Goal: Use online tool/utility: Utilize a website feature to perform a specific function

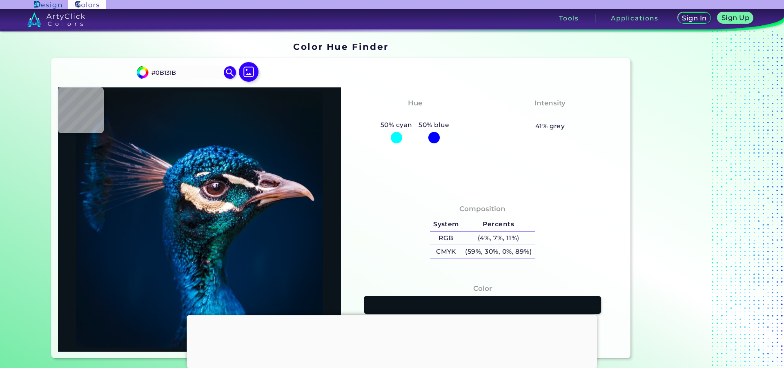
type input "#000000"
type input "#041a28"
type input "#041A28"
type input "#001b30"
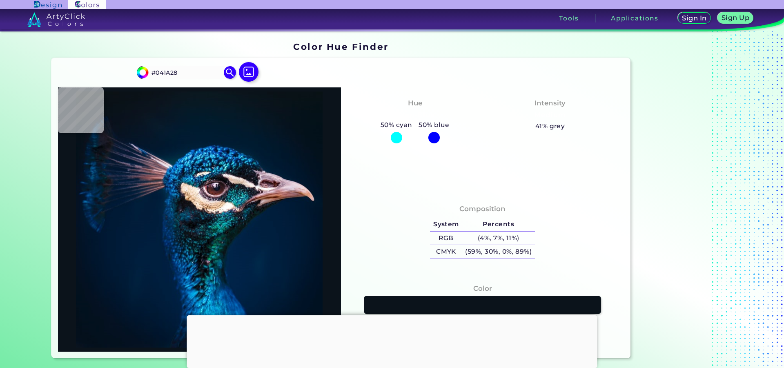
type input "#001B30"
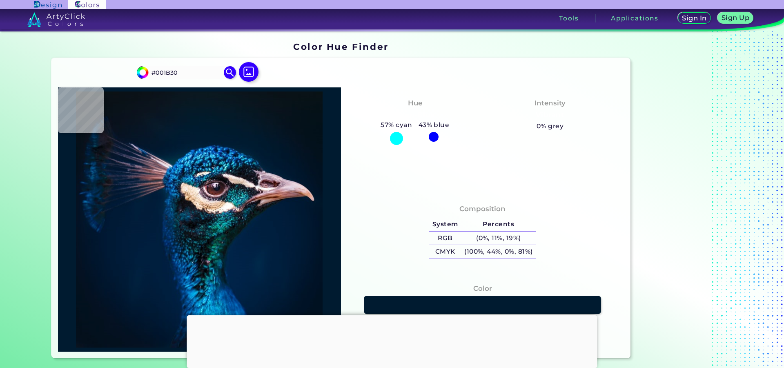
type input "#001e36"
type input "#001E36"
type input "#1286db"
type input "#1286DB"
type input "#44b7df"
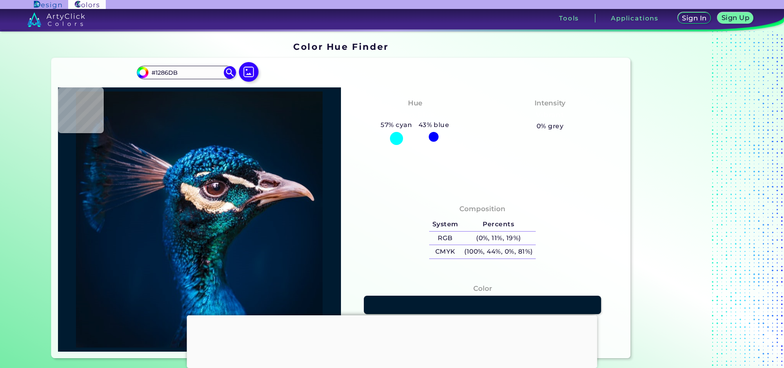
type input "#44B7DF"
type input "#0b96d6"
type input "#0B96D6"
type input "#052757"
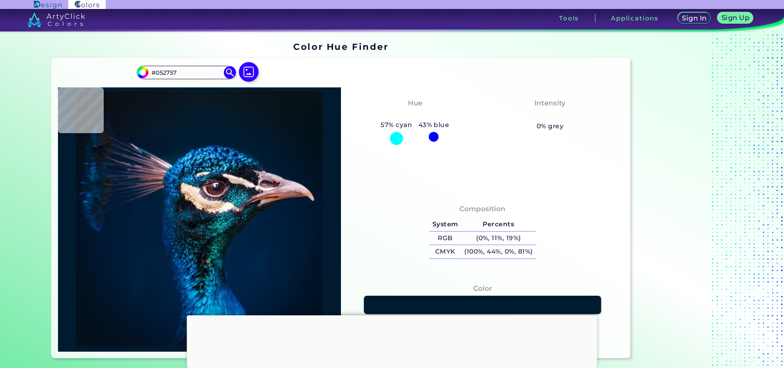
type input "#03254b"
type input "#03254B"
type input "#001d40"
type input "#001D40"
type input "#053660"
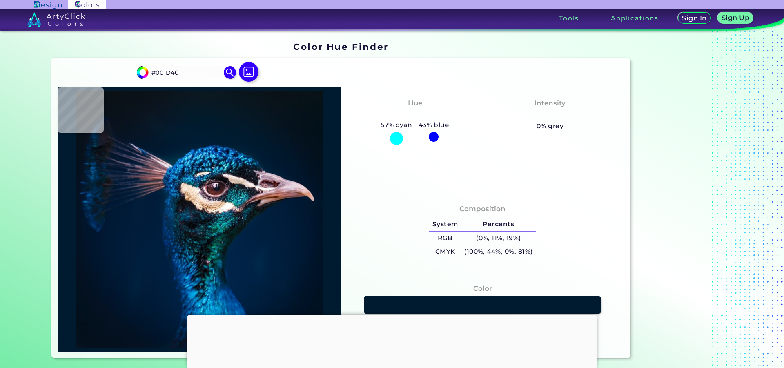
type input "#053660"
type input "#00598d"
type input "#00598D"
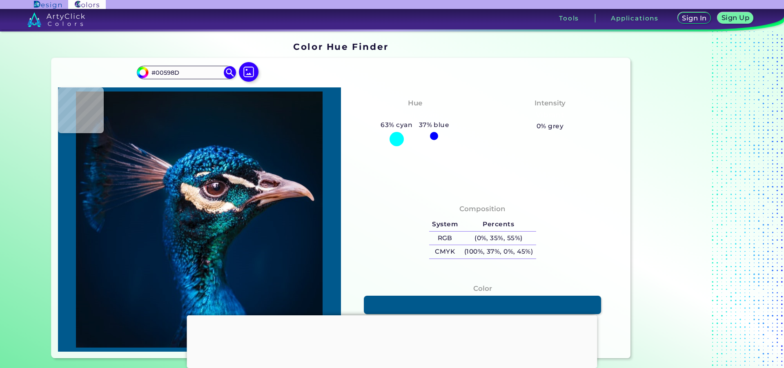
type input "#3cbde8"
type input "#3CBDE8"
type input "#01356b"
type input "#01356B"
type input "#003364"
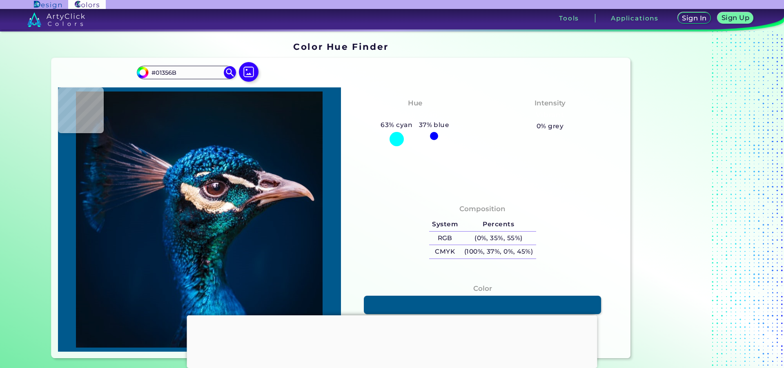
type input "#003364"
type input "#2d96bb"
type input "#2D96BB"
type input "#054c7f"
type input "#054C7F"
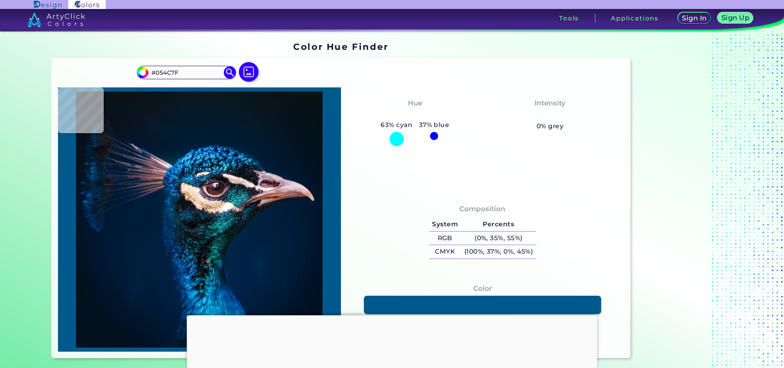
type input "#001b46"
type input "#001B46"
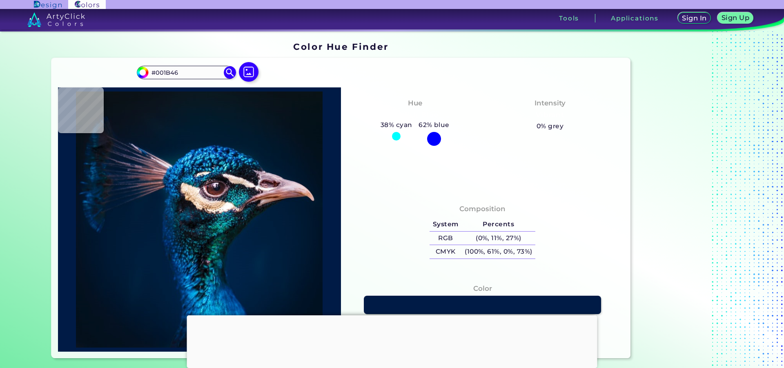
type input "#0e1d40"
type input "#0E1D40"
type input "#001d40"
type input "#001D40"
type input "#01172f"
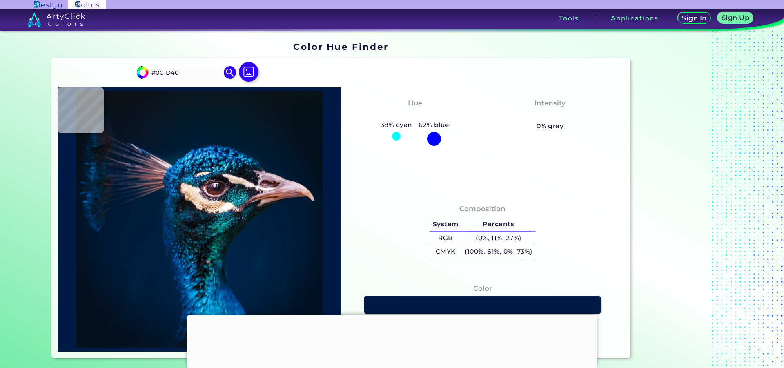
type input "#01172F"
type input "#094469"
type input "#00060a"
type input "#00060A"
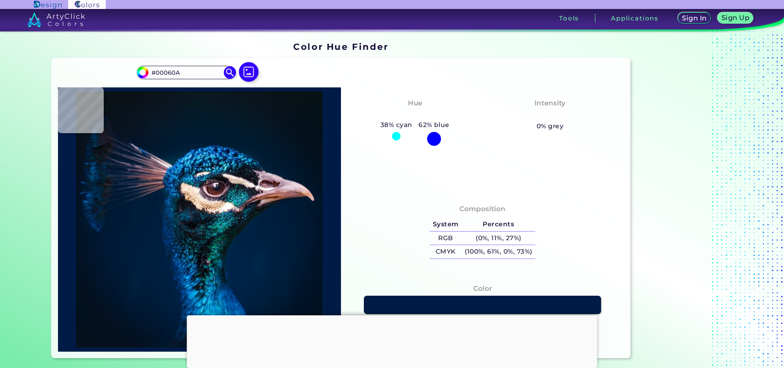
type input "#a299a6"
type input "#A299A6"
type input "#3f2b2d"
type input "#3F2B2D"
type input "#7a586c"
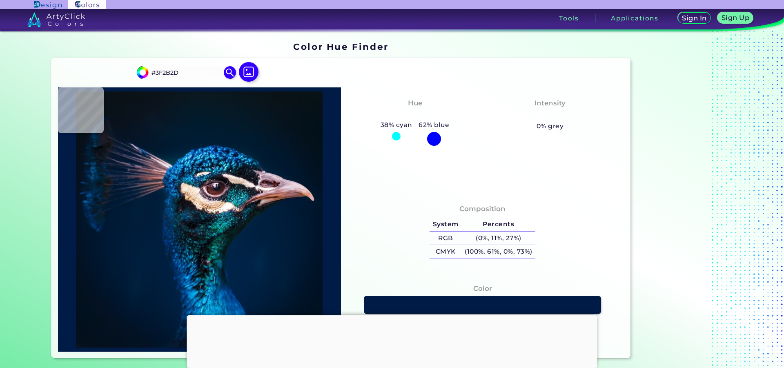
type input "#7A586C"
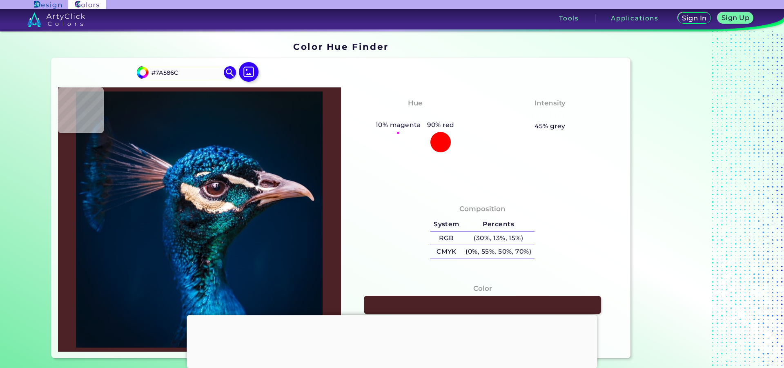
type input "#4c2226"
type input "#4C2226"
type input "#5e281e"
type input "#5E281E"
type input "#43252a"
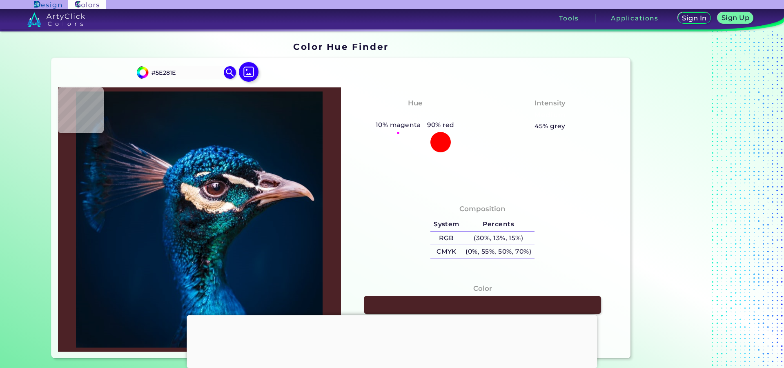
type input "#43252A"
type input "#a17d83"
type input "#A17D83"
type input "#452b39"
type input "#452B39"
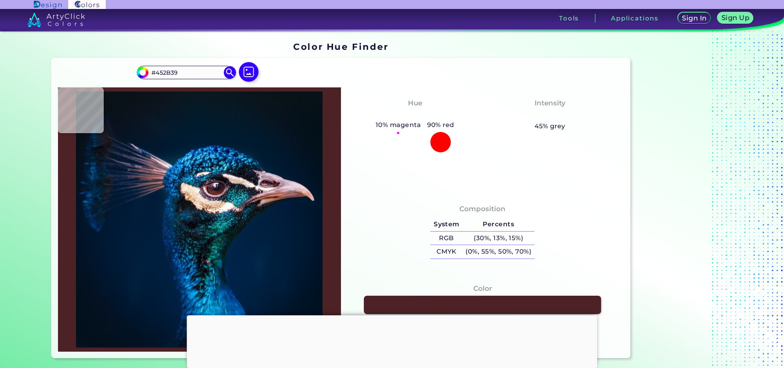
type input "#9e8895"
type input "#9E8895"
type input "#e7d5ca"
type input "#E7D5CA"
type input "#ecc9b3"
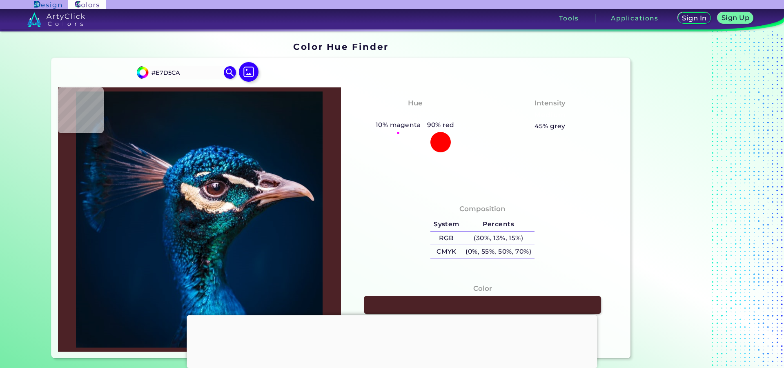
type input "#ECC9B3"
type input "#b6916d"
type input "#B6916D"
type input "#976b43"
type input "#976B43"
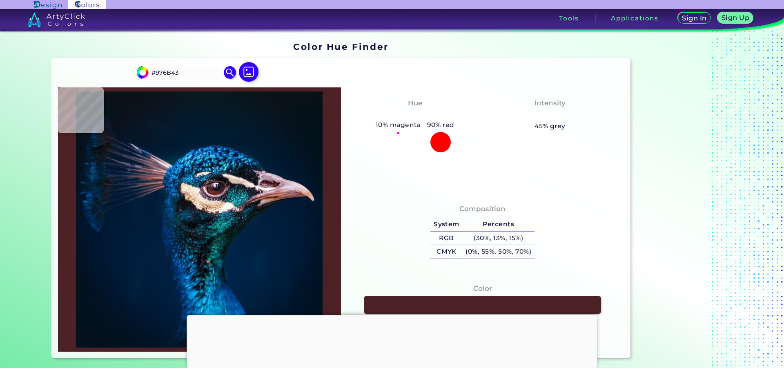
type input "#e5ba9f"
type input "#E5BA9F"
type input "#2f2225"
type input "#2F2225"
type input "#1e313e"
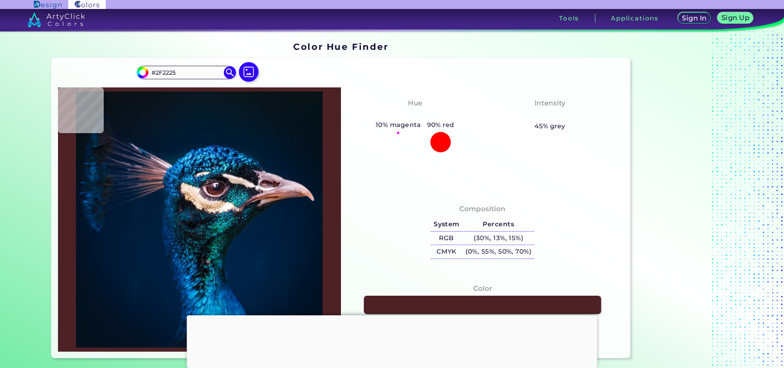
type input "#1E313E"
type input "#1e3e50"
type input "#1E3E50"
type input "#203648"
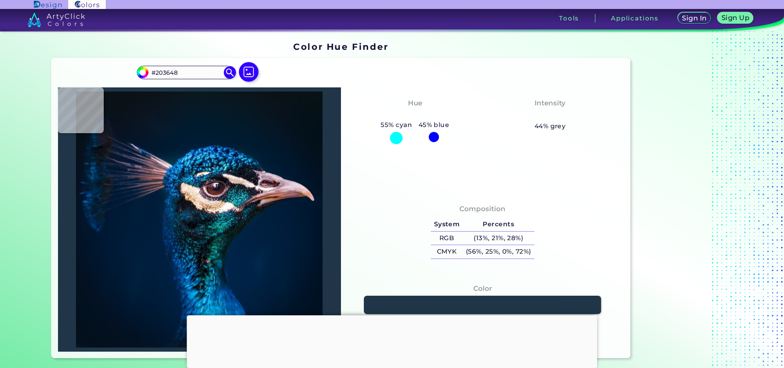
type input "#132739"
type input "#112537"
type input "#092435"
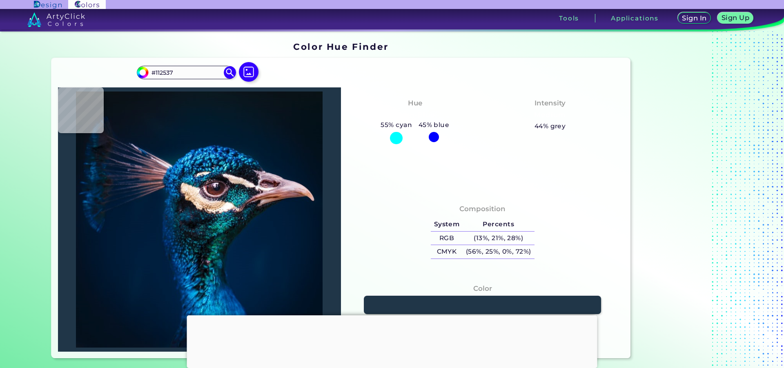
type input "#092435"
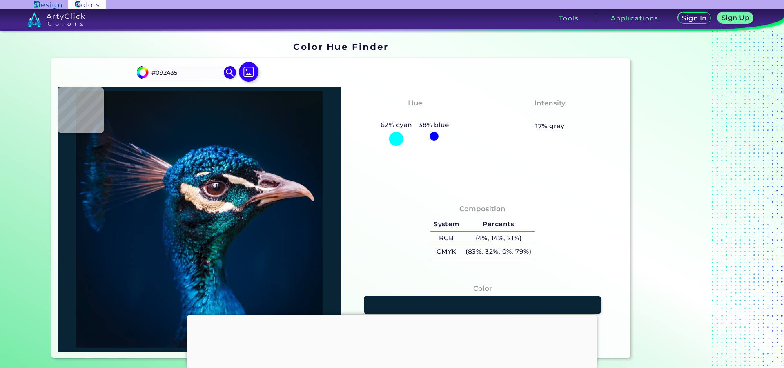
type input "#08101c"
type input "#08101C"
type input "#1e333c"
type input "#1E333C"
type input "#2b3035"
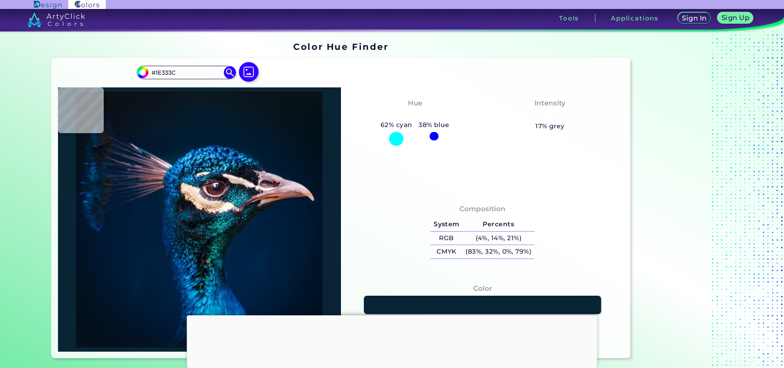
type input "#2B3035"
type input "#311c1d"
type input "#311C1D"
type input "#fbdfce"
type input "#FBDFCE"
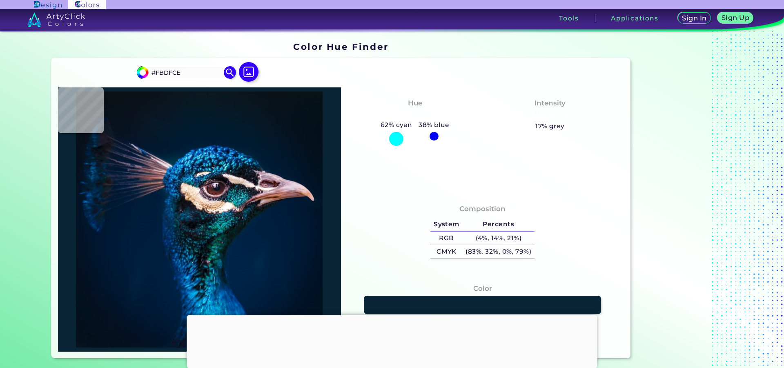
type input "#f1d3bf"
type input "#F1D3BF"
type input "#f1d2b8"
type input "#F1D2B8"
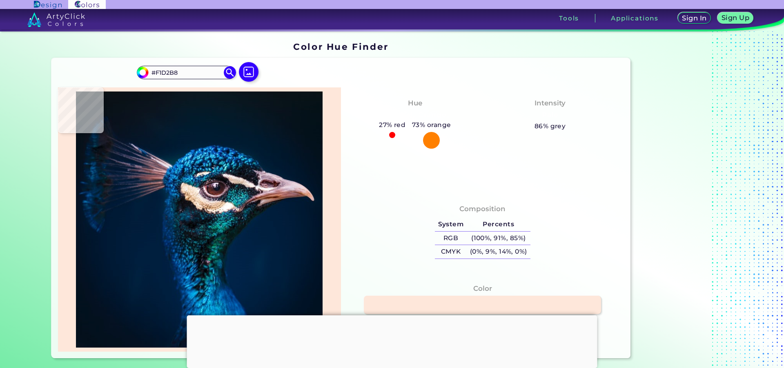
type input "#fee7da"
type input "#FEE7DA"
type input "#fce4ce"
type input "#FCE4CE"
type input "#fde9d5"
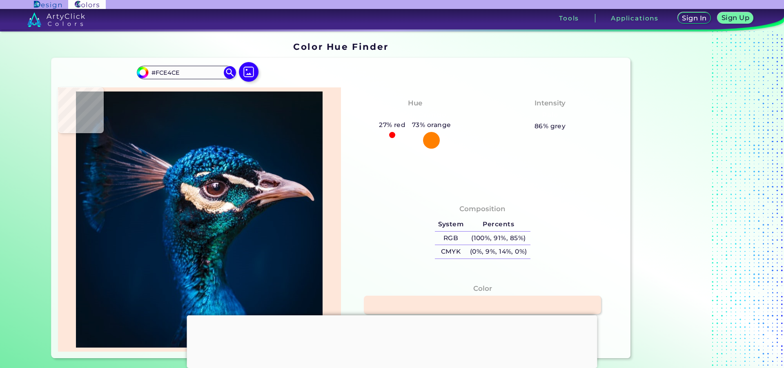
type input "#FDE9D5"
type input "#fde9db"
type input "#FDE9DB"
type input "#fee9da"
type input "#FEE9DA"
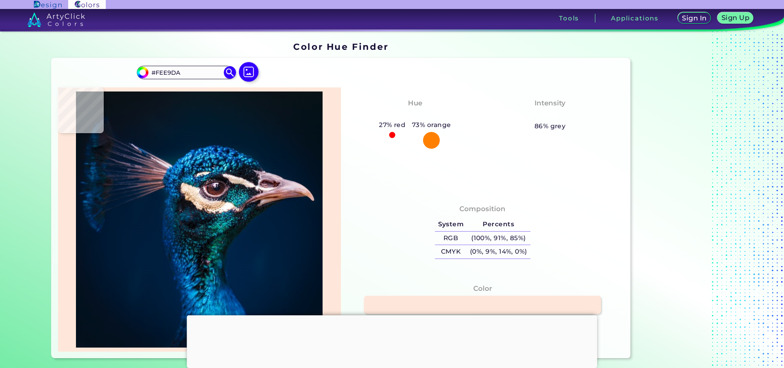
type input "#fef2e2"
type input "#FEF2E2"
type input "#f1dfce"
type input "#F1DFCE"
type input "#feebd6"
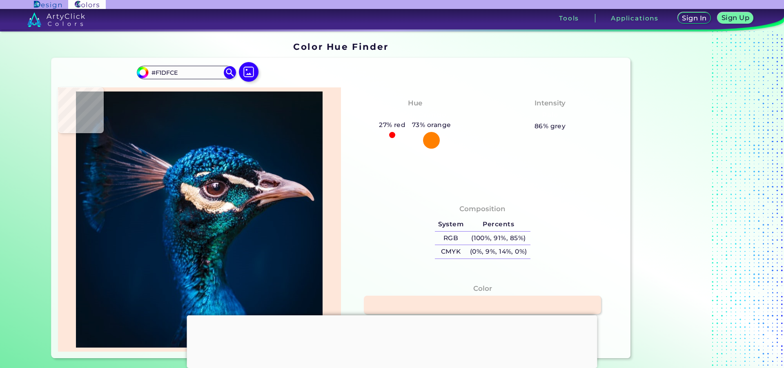
type input "#FEEBD6"
type input "#eec7ad"
type input "#EEC7AD"
type input "#e8bc9f"
type input "#E8BC9F"
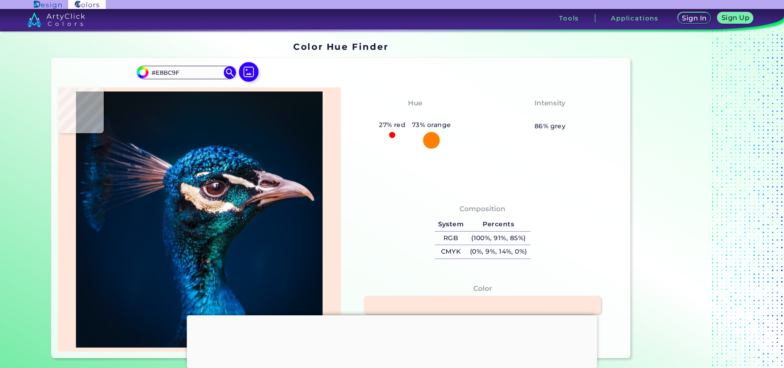
type input "#cda87e"
type input "#CDA87E"
type input "#f0c9a4"
type input "#F0C9A4"
type input "#f8cfb3"
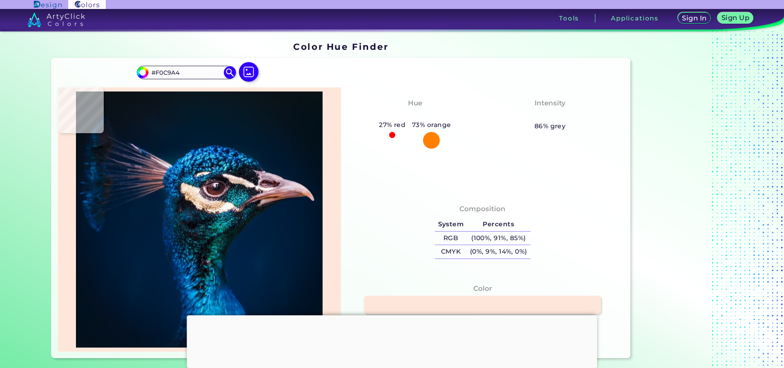
type input "#F8CFB3"
type input "#af8768"
type input "#AF8768"
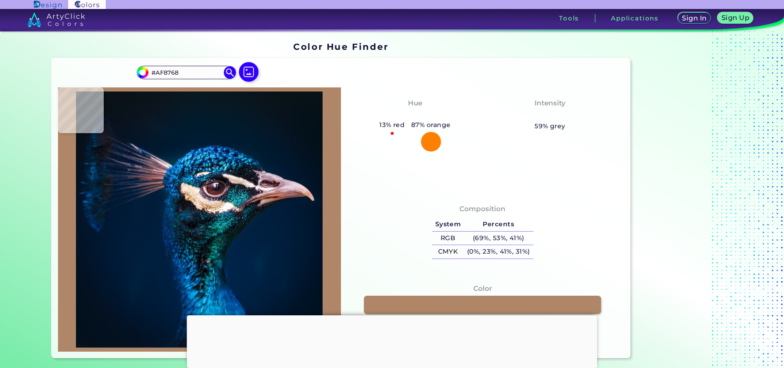
type input "#a57d52"
type input "#A57D52"
type input "#a17b55"
type input "#A17B55"
type input "#9c7553"
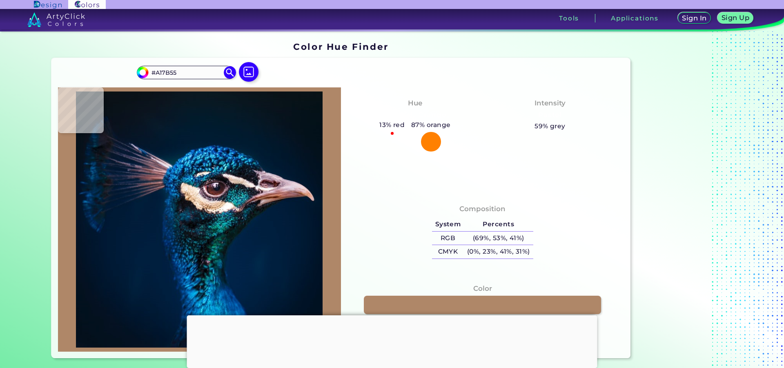
type input "#9C7553"
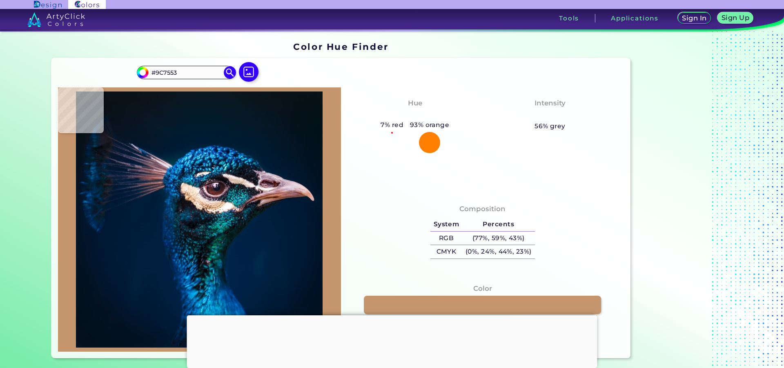
type input "#c5966e"
type input "#C5966E"
type input "#d2a57e"
type input "#D2A57E"
type input "#f6d8be"
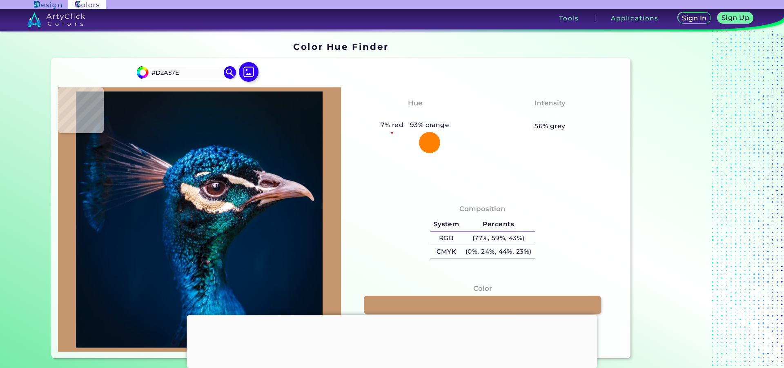
type input "#F6D8BE"
type input "#f9d8bd"
type input "#F9D8BD"
type input "#f6e2d0"
type input "#F6E2D0"
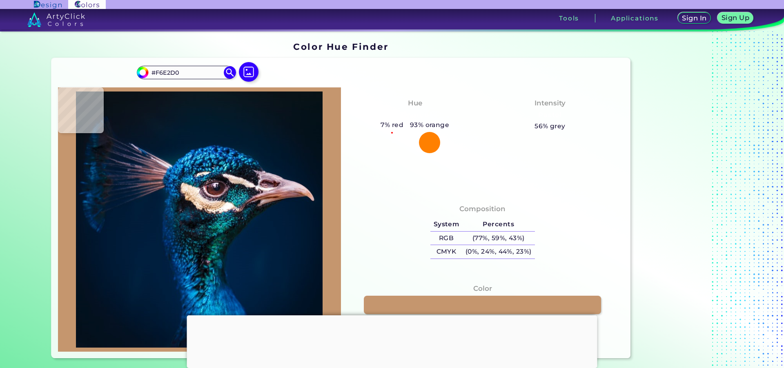
type input "#e4cbb5"
type input "#E4CBB5"
type input "#d1c3ce"
type input "#D1C3CE"
type input "#483040"
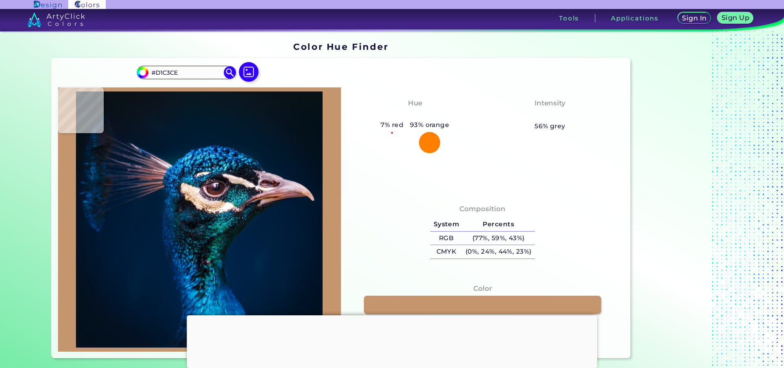
type input "#483040"
type input "#d8bbc3"
type input "#D8BBC3"
type input "#4d2d33"
type input "#4D2D33"
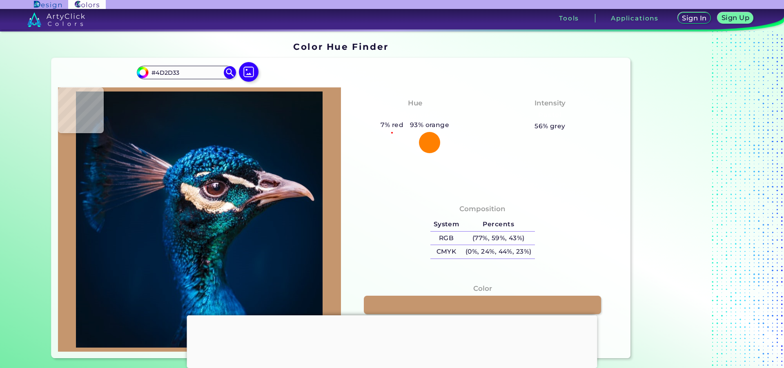
type input "#582c2d"
type input "#582C2D"
type input "#622922"
type input "#5f2a20"
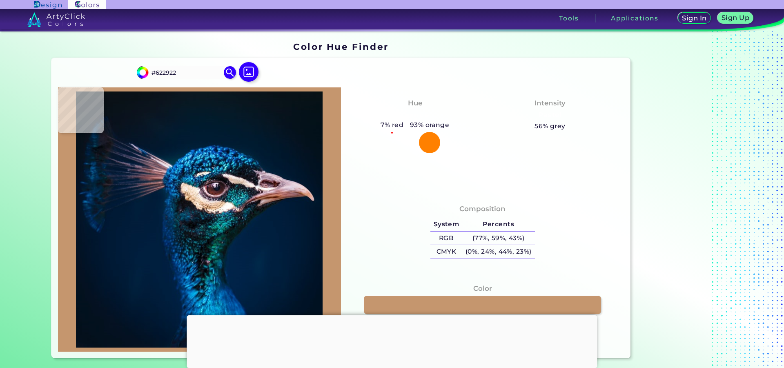
type input "#5F2A20"
type input "#5b2a20"
type input "#5B2A20"
type input "#623028"
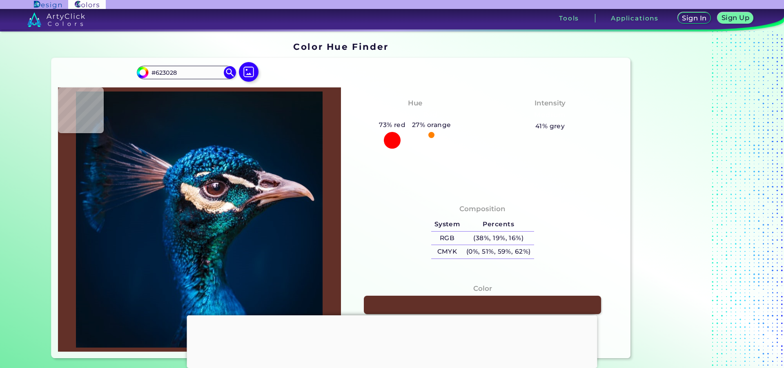
type input "#572722"
type input "#4a2322"
type input "#4A2322"
type input "#401e1d"
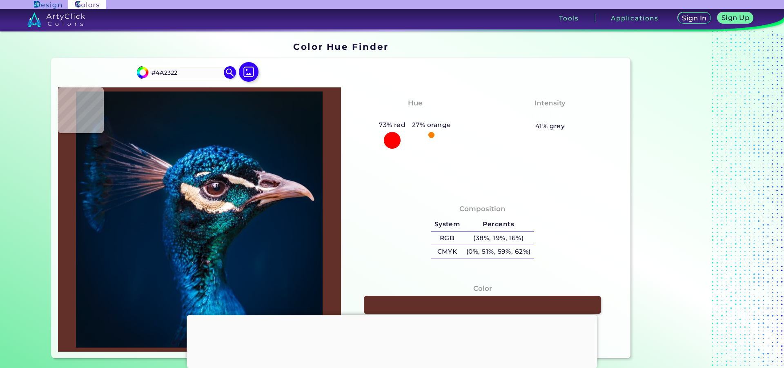
type input "#401E1D"
type input "#411d1f"
type input "#411D1F"
type input "#401d20"
type input "#401D20"
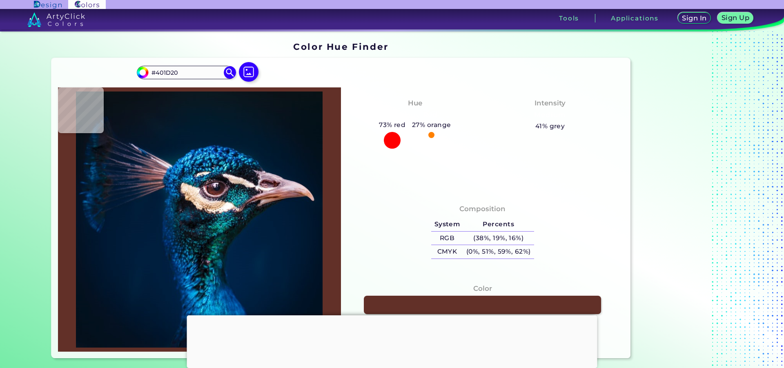
type input "#3d2429"
type input "#3D2429"
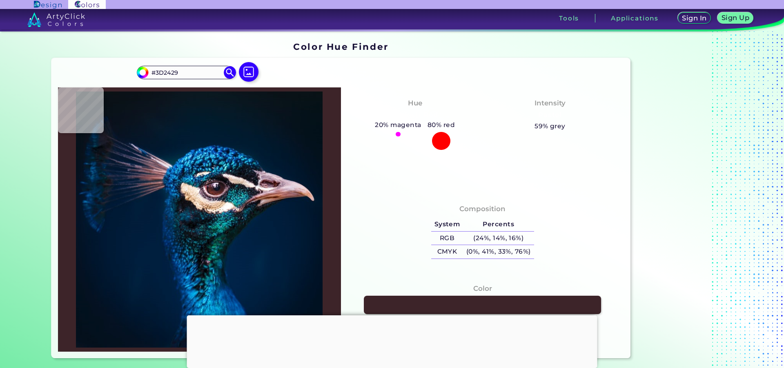
type input "#332228"
type input "#1e151c"
type input "#1E151C"
type input "#090812"
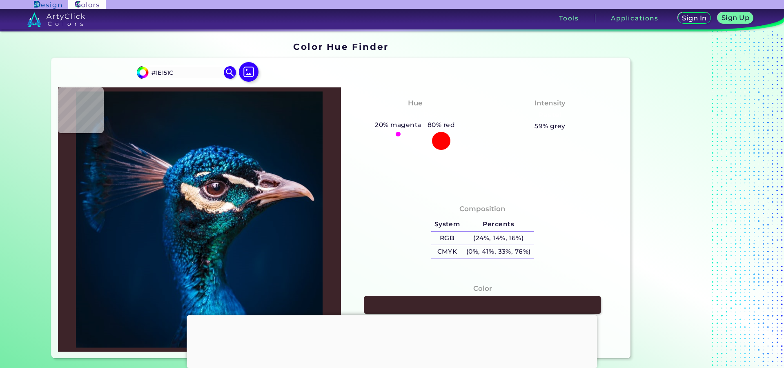
type input "#090812"
type input "#0d0e1c"
type input "#0D0E1C"
type input "#0c1121"
type input "#0C1121"
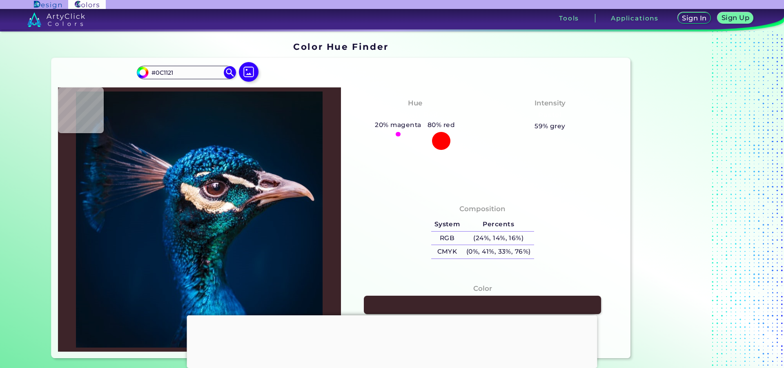
type input "#081123"
type input "#071326"
type input "#0d192e"
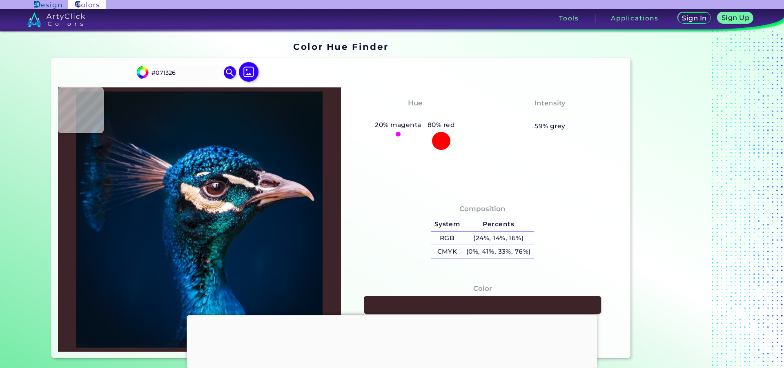
type input "#0D192E"
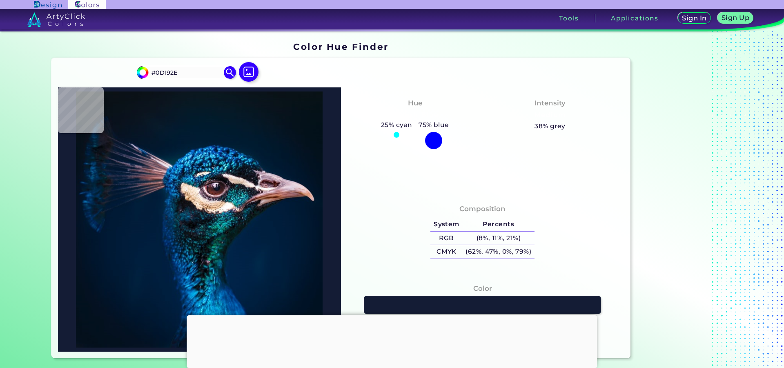
type input "#141c35"
type input "#141C35"
type input "#141930"
type input "#111727"
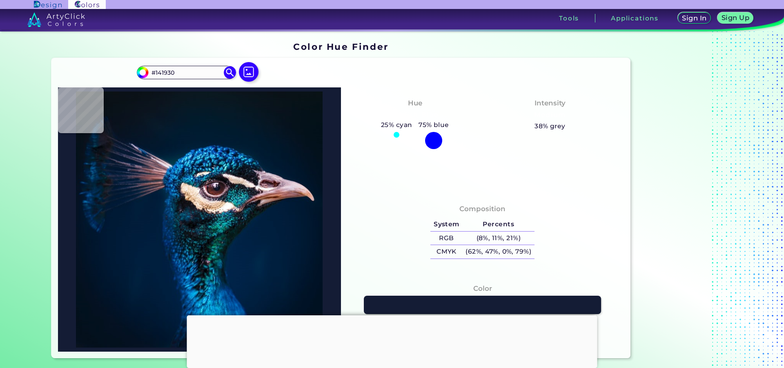
type input "#111727"
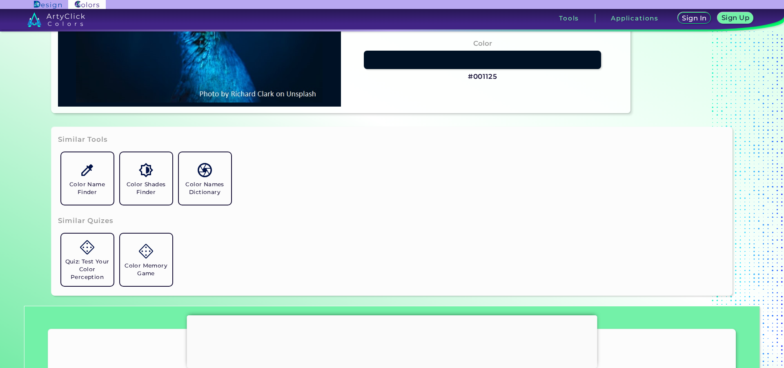
scroll to position [286, 0]
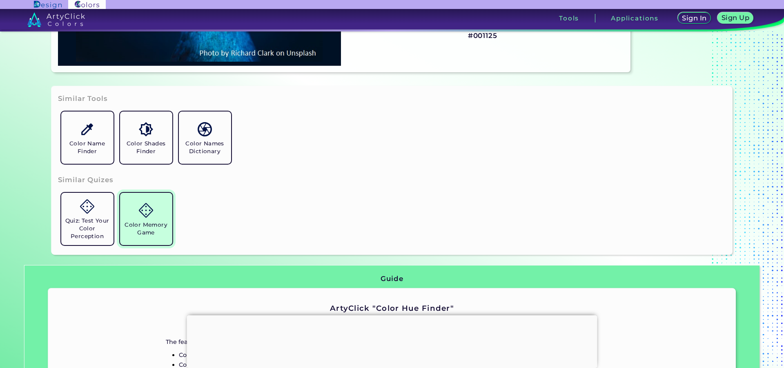
click at [160, 210] on link "Color Memory Game" at bounding box center [146, 219] width 59 height 59
